Goal: Task Accomplishment & Management: Manage account settings

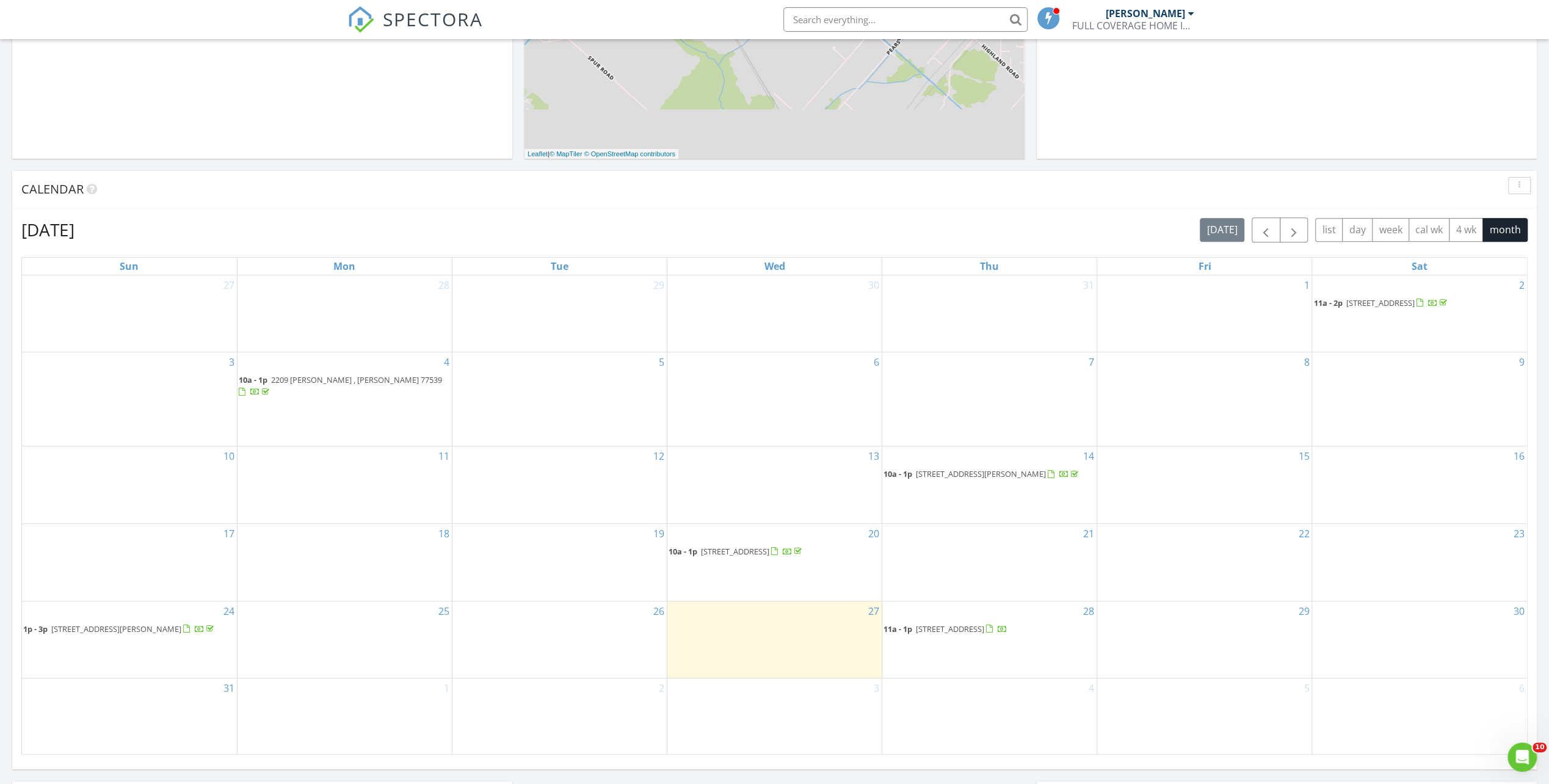
scroll to position [611, 0]
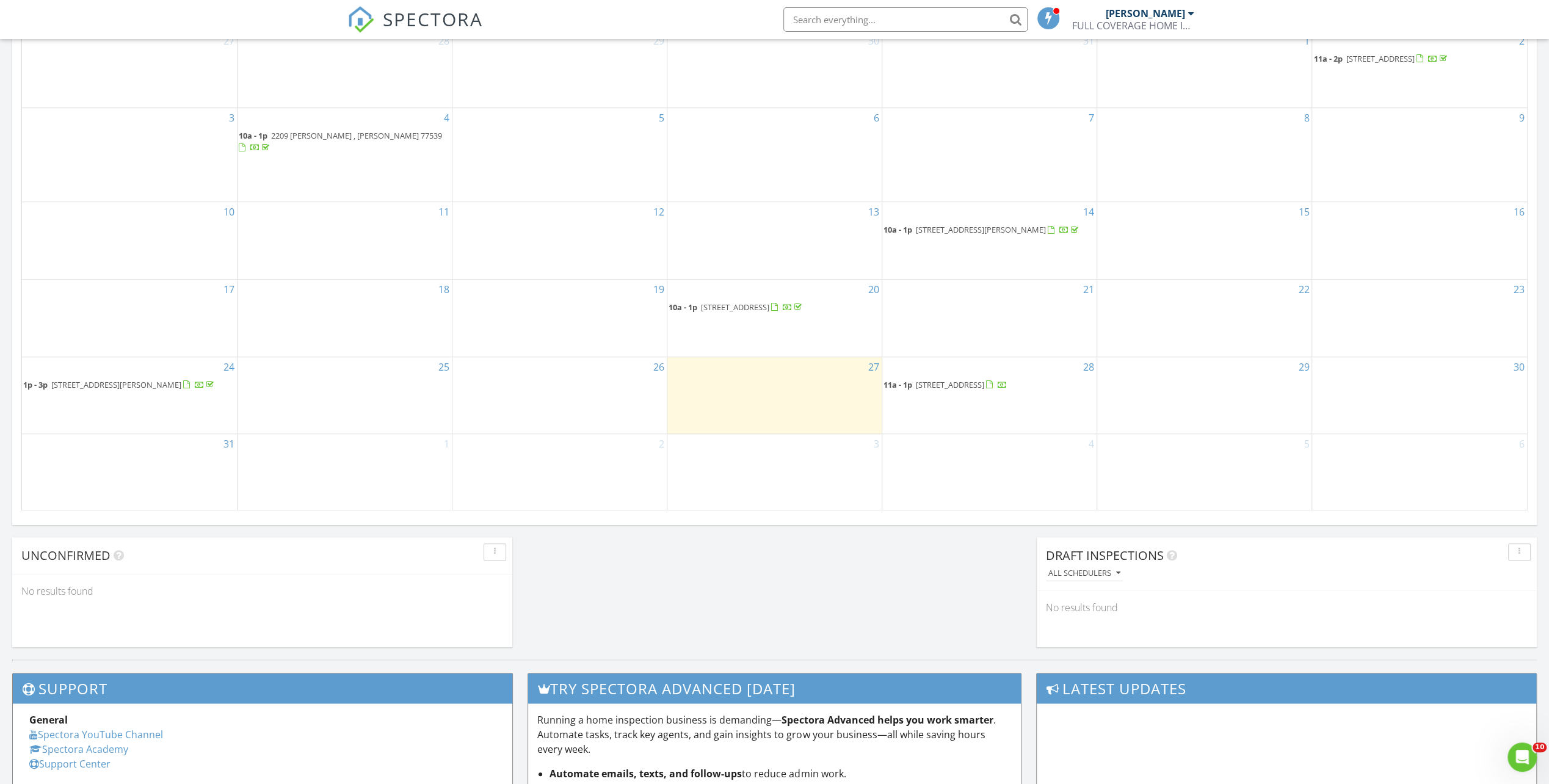
click at [114, 379] on span "[STREET_ADDRESS][PERSON_NAME]" at bounding box center [116, 384] width 130 height 11
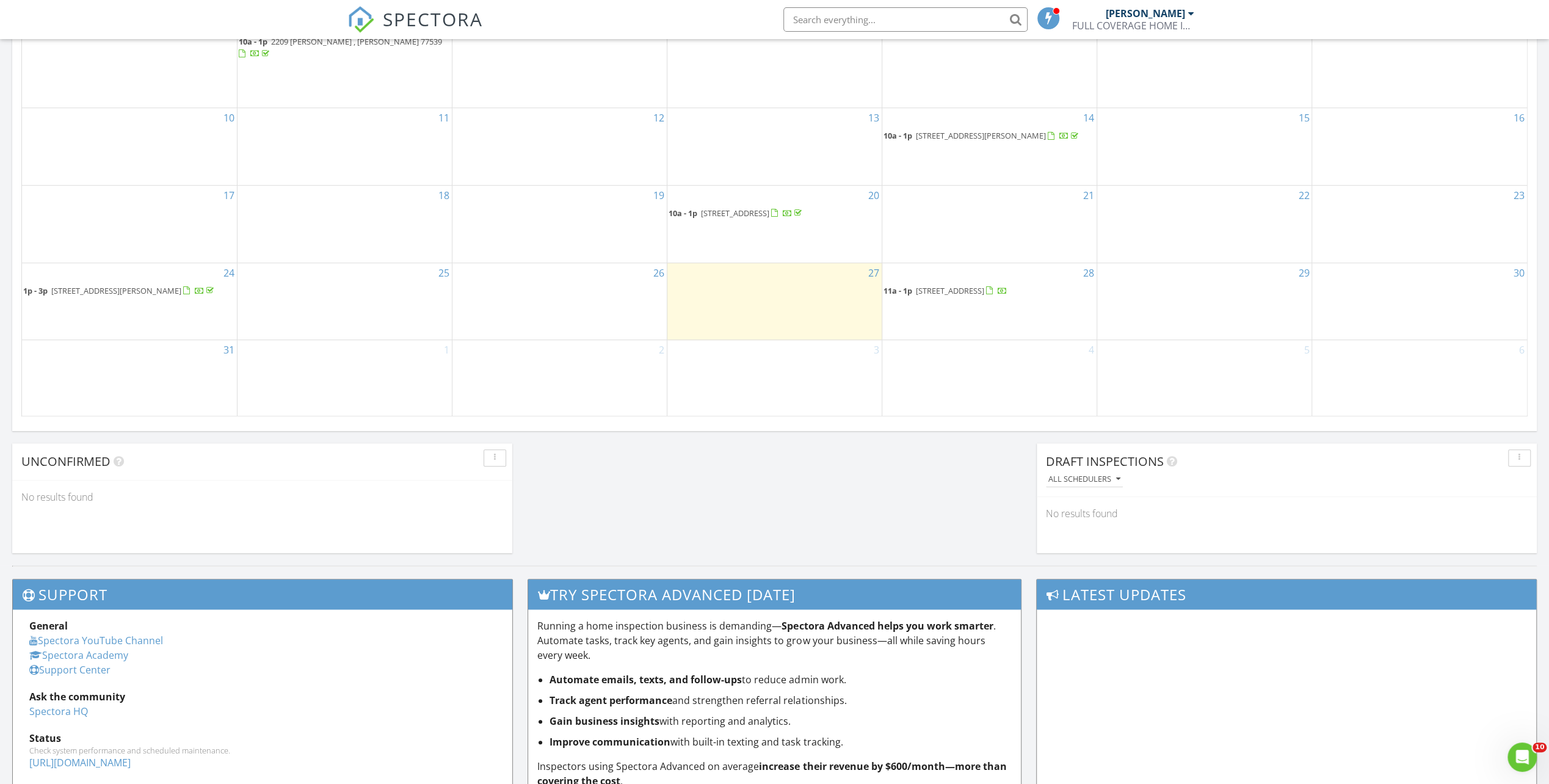
scroll to position [576, 0]
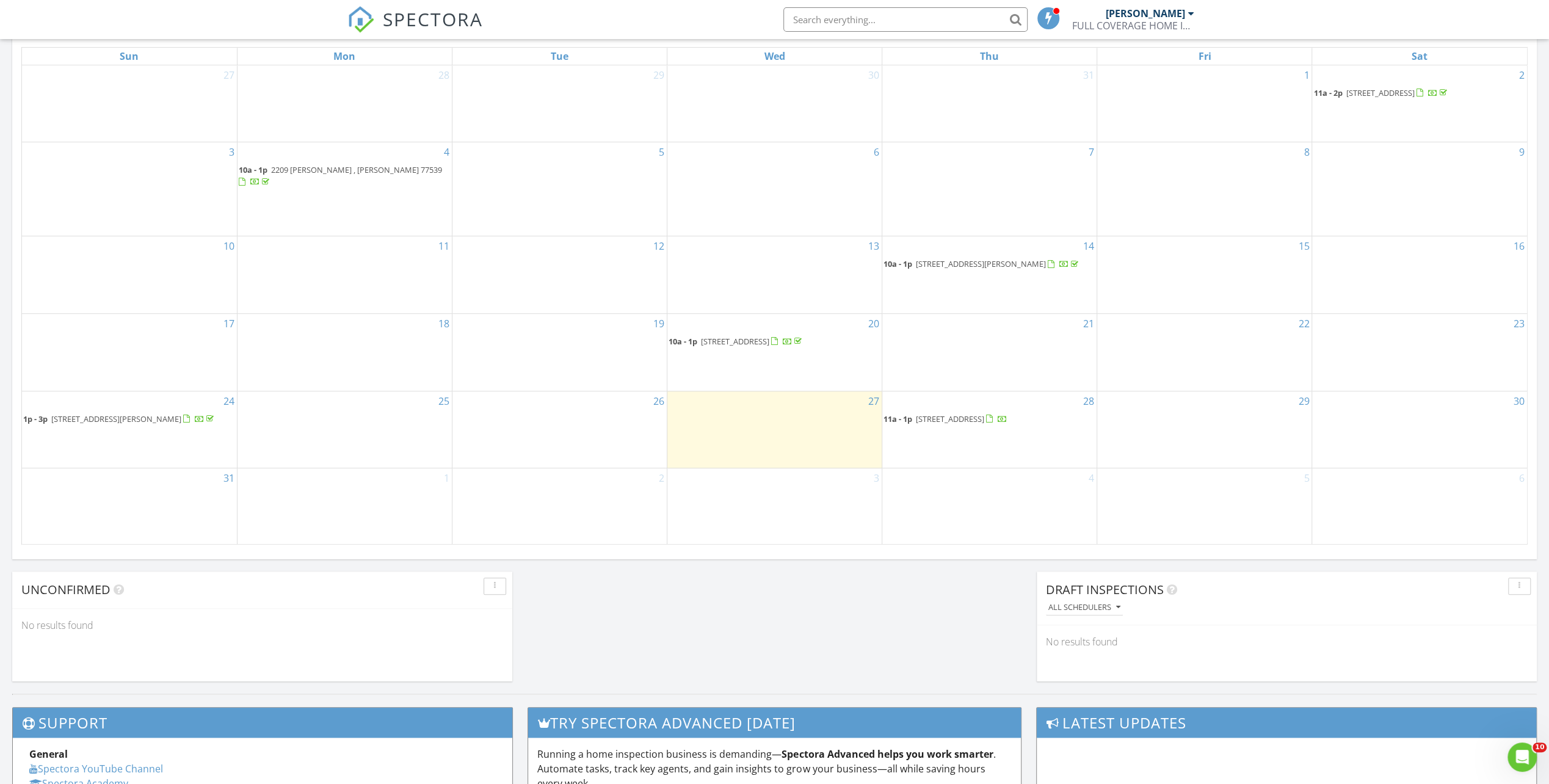
click at [769, 335] on span "3610 Lone Pine Dr, Santa Fe 77510" at bounding box center [735, 341] width 68 height 11
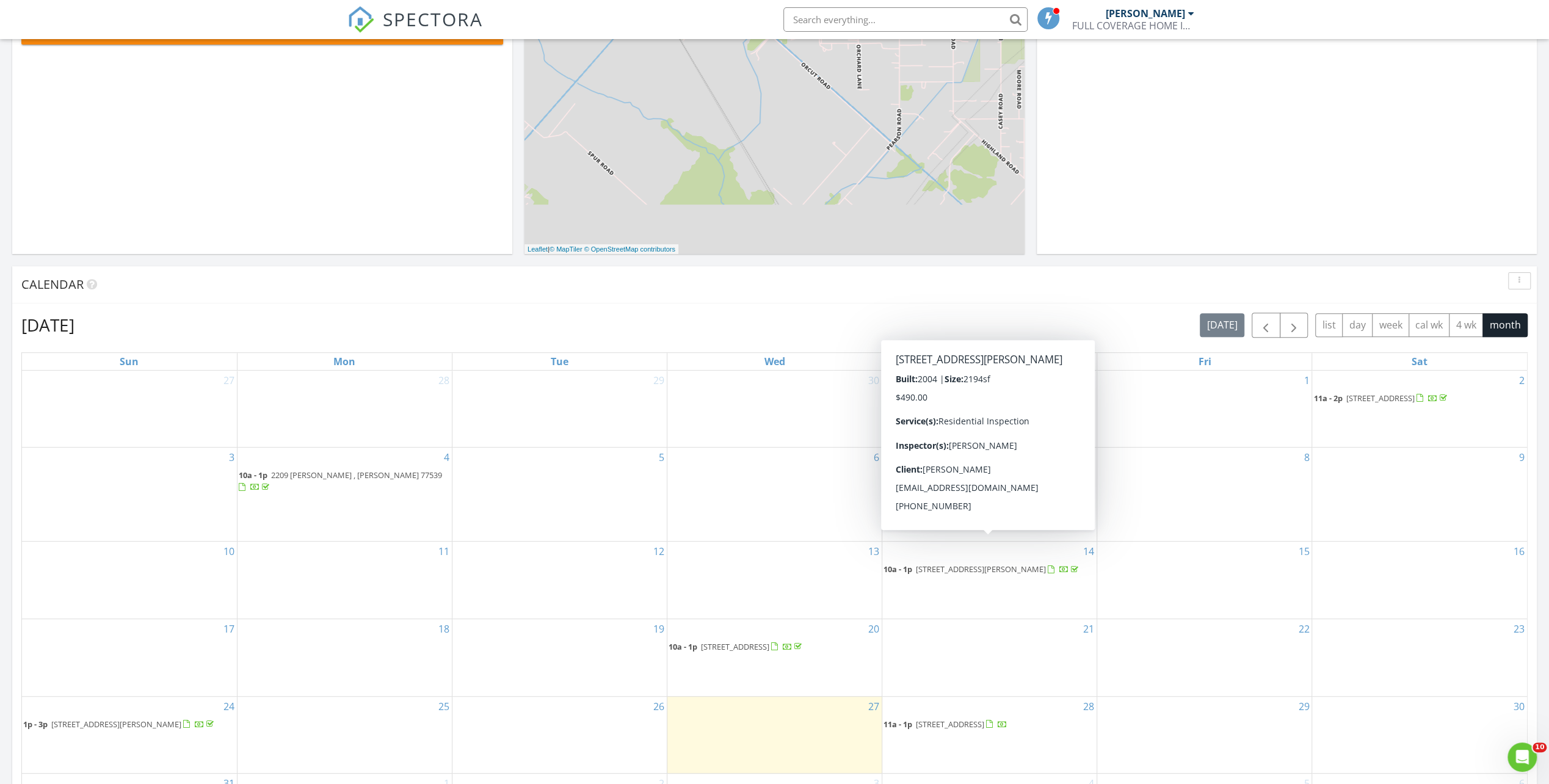
click at [969, 563] on span "450 Sandstone Creek Ln, Dickinson 77539" at bounding box center [981, 569] width 130 height 11
